Goal: Obtain resource: Download file/media

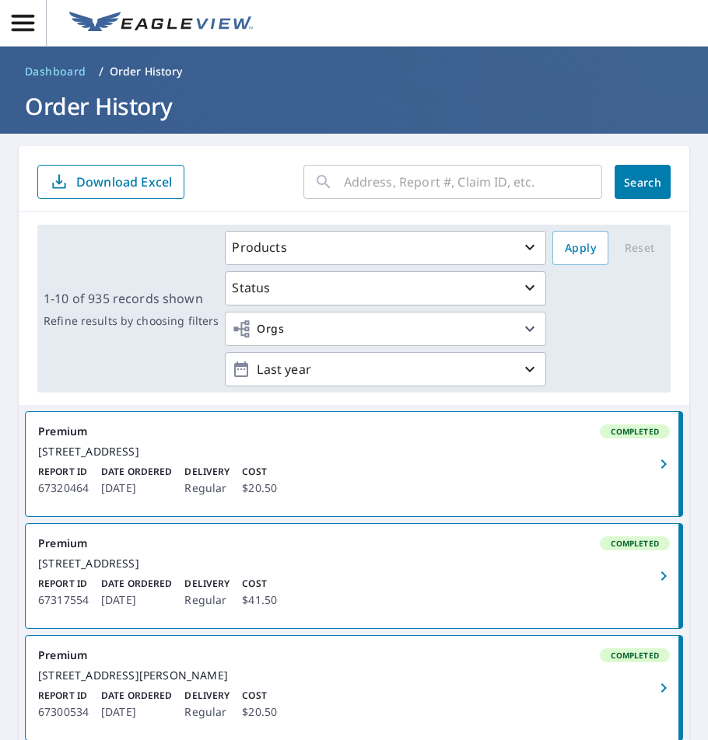
click at [435, 186] on input "text" at bounding box center [473, 182] width 258 height 44
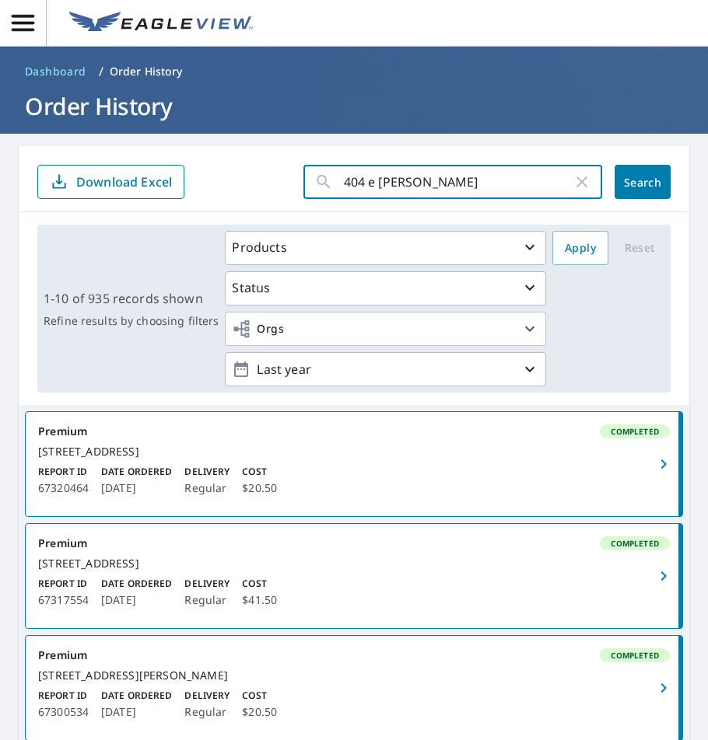
type input "[STREET_ADDRESS]"
click button "Search" at bounding box center [642, 182] width 56 height 34
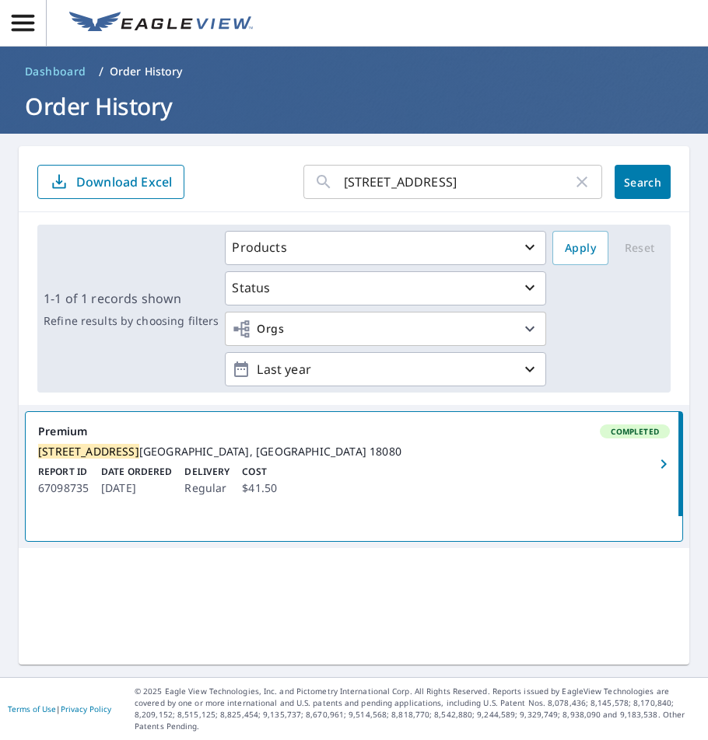
click at [454, 479] on div "Report ID 67098735 Date Ordered [DATE] Delivery Regular Cost $41.50" at bounding box center [353, 481] width 631 height 33
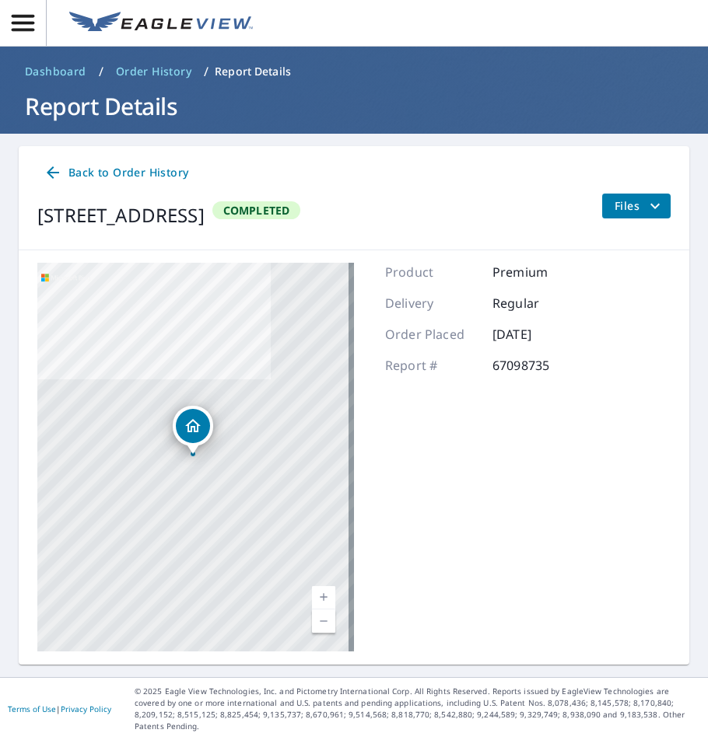
click at [645, 191] on div "Back to Order History [STREET_ADDRESS] Completed Files" at bounding box center [354, 198] width 670 height 104
click at [649, 205] on icon "filesDropdownBtn-67098735" at bounding box center [654, 206] width 19 height 19
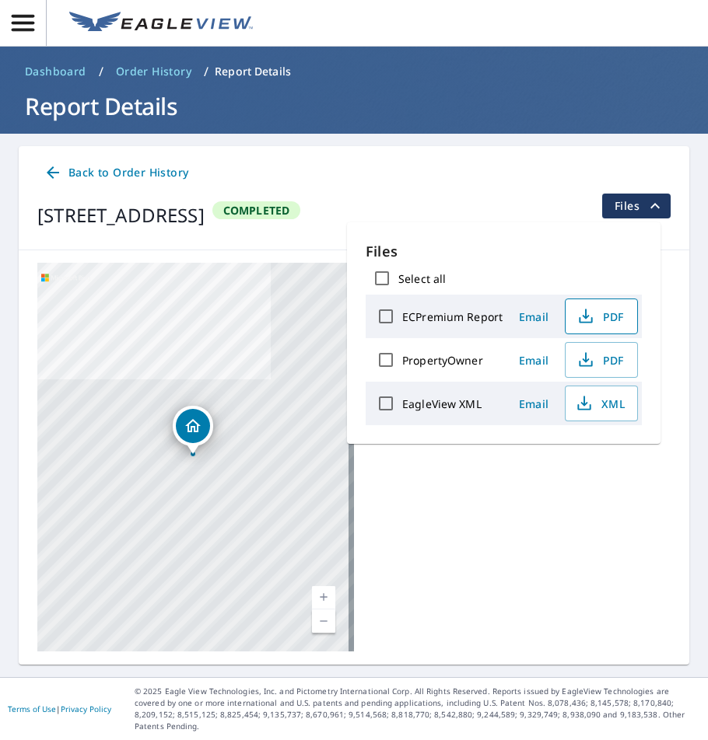
click at [614, 316] on span "PDF" at bounding box center [600, 316] width 50 height 19
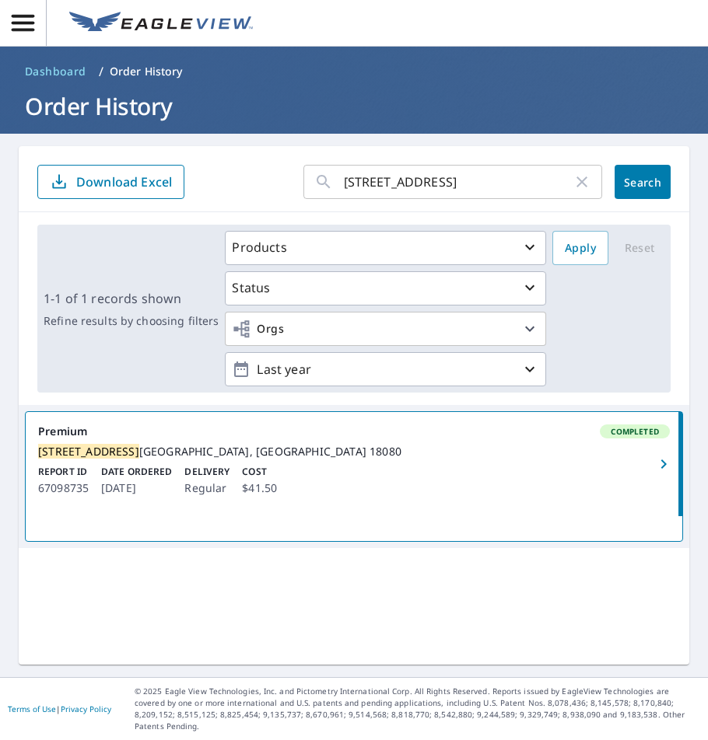
click at [286, 476] on link "Premium Completed [STREET_ADDRESS] Report ID 67098735 Date Ordered [DATE] Deliv…" at bounding box center [354, 464] width 656 height 104
click at [461, 177] on input "[STREET_ADDRESS]" at bounding box center [458, 182] width 229 height 44
click at [573, 183] on icon "button" at bounding box center [581, 182] width 19 height 19
click at [573, 183] on input "text" at bounding box center [473, 182] width 258 height 44
click at [474, 184] on input "3 walnut brook" at bounding box center [458, 182] width 229 height 44
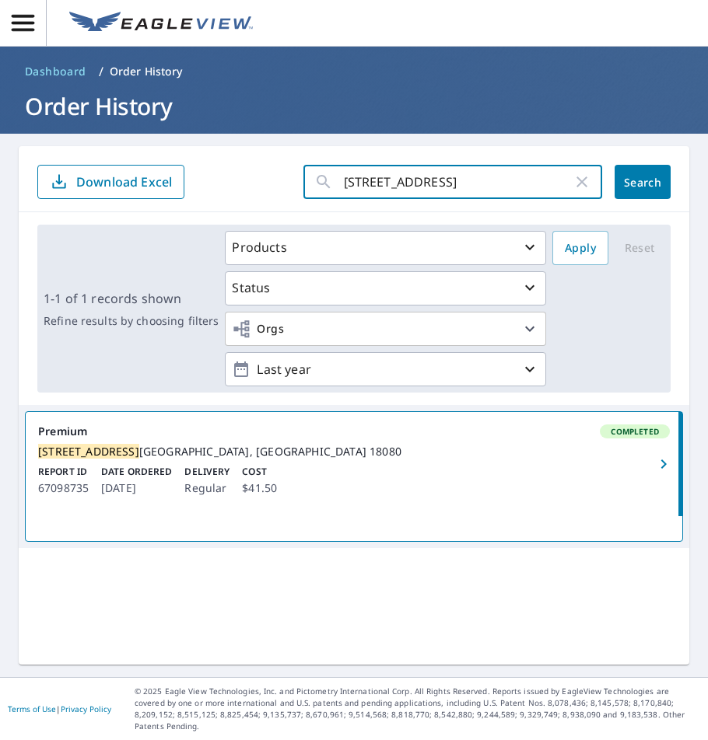
type input "[STREET_ADDRESS]"
click button "Search" at bounding box center [642, 182] width 56 height 34
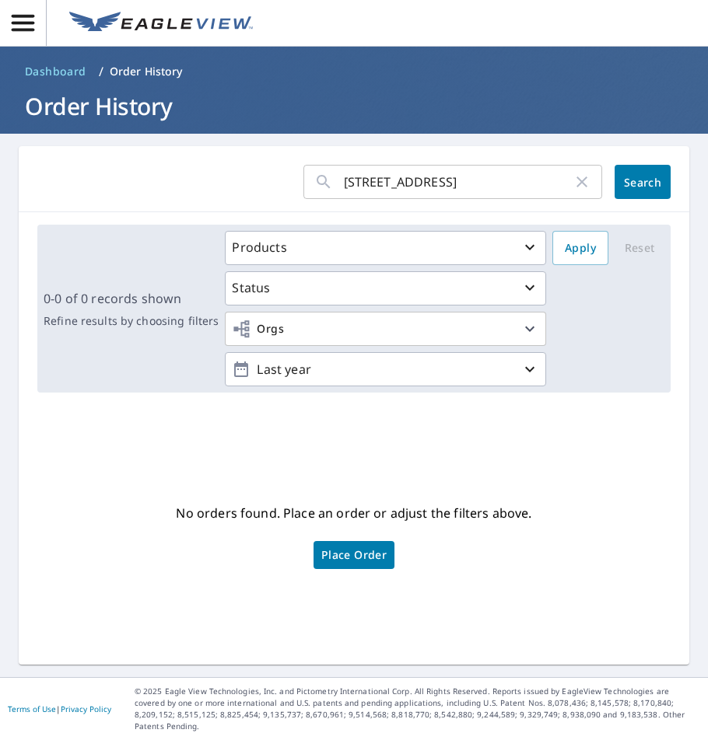
click at [425, 179] on input "[STREET_ADDRESS]" at bounding box center [458, 182] width 229 height 44
type input "[STREET_ADDRESS][PERSON_NAME]"
click button "Search" at bounding box center [642, 182] width 56 height 34
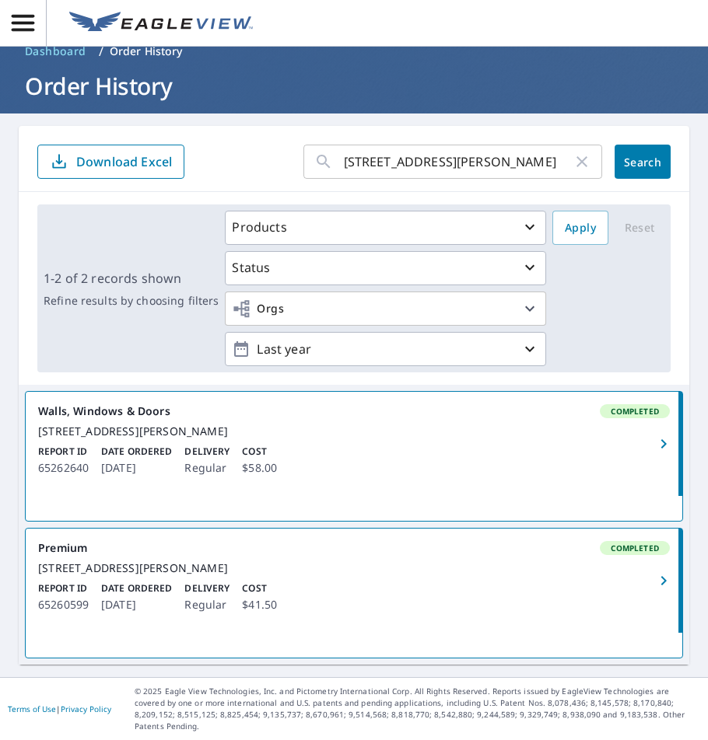
scroll to position [37, 0]
click at [346, 599] on div "Report ID 65260599 Date Ordered [DATE] Delivery Regular Cost $41.50" at bounding box center [353, 598] width 631 height 33
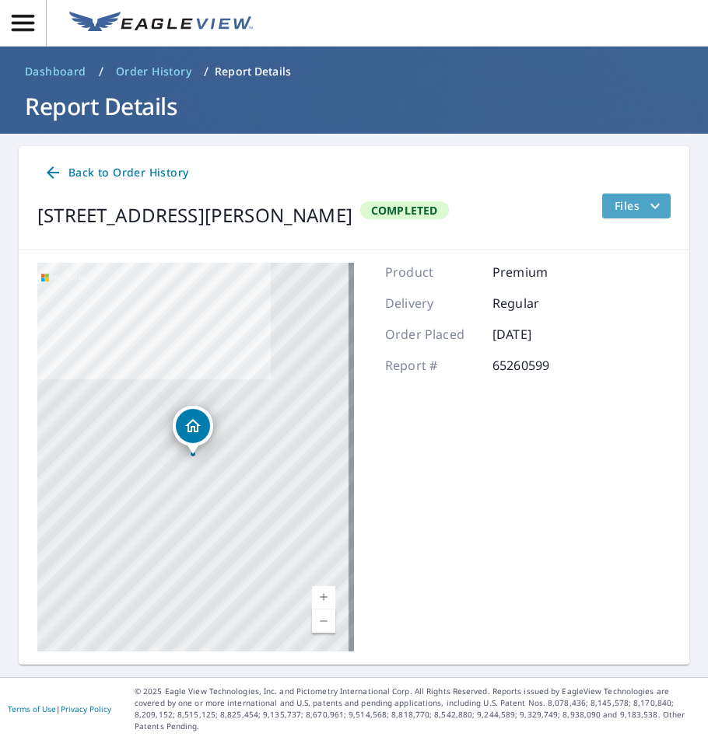
click at [601, 208] on button "Files" at bounding box center [635, 206] width 69 height 25
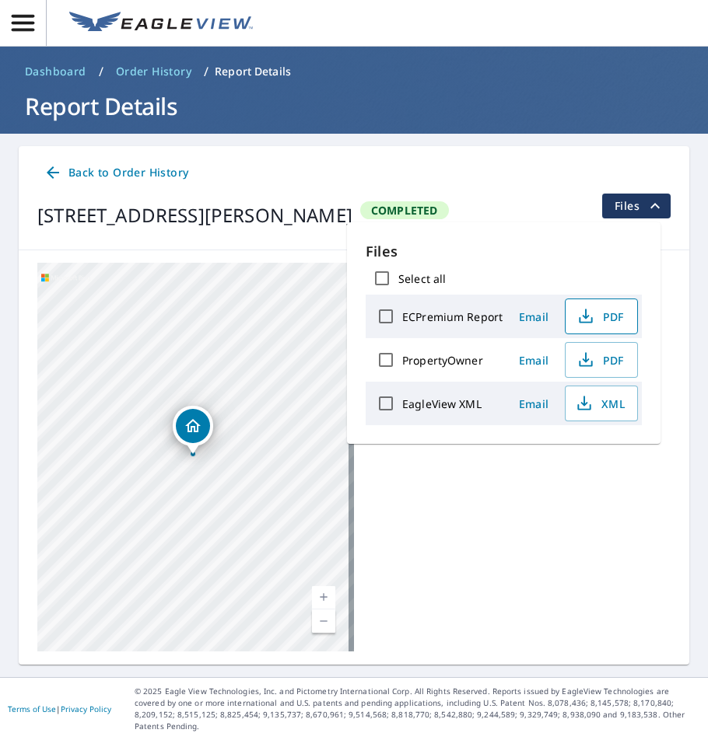
click at [606, 320] on span "PDF" at bounding box center [600, 316] width 50 height 19
